Goal: Entertainment & Leisure: Consume media (video, audio)

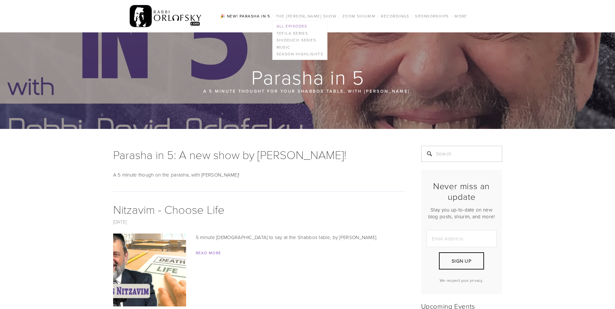
click at [303, 26] on link "All Episodes" at bounding box center [300, 26] width 54 height 7
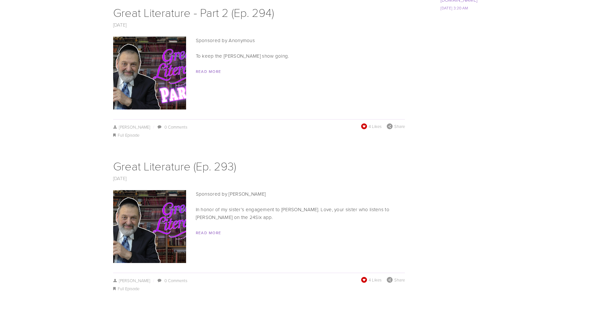
scroll to position [1005, 0]
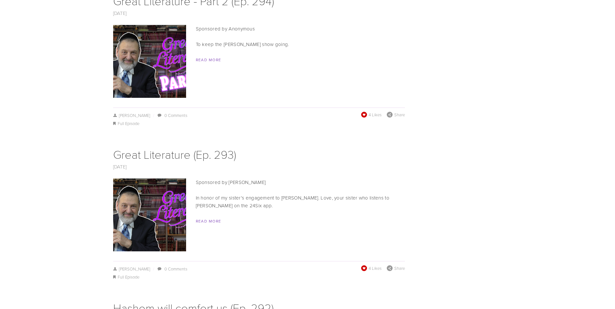
click at [149, 205] on img at bounding box center [150, 215] width 130 height 73
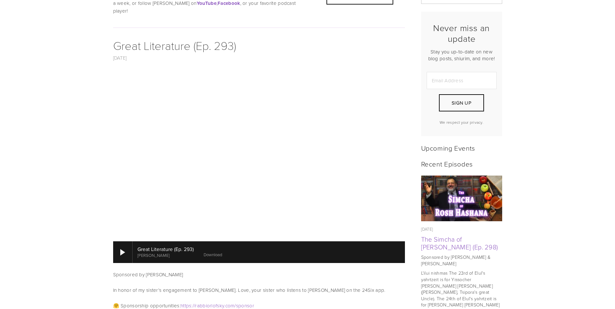
scroll to position [162, 0]
